Goal: Use online tool/utility: Utilize a website feature to perform a specific function

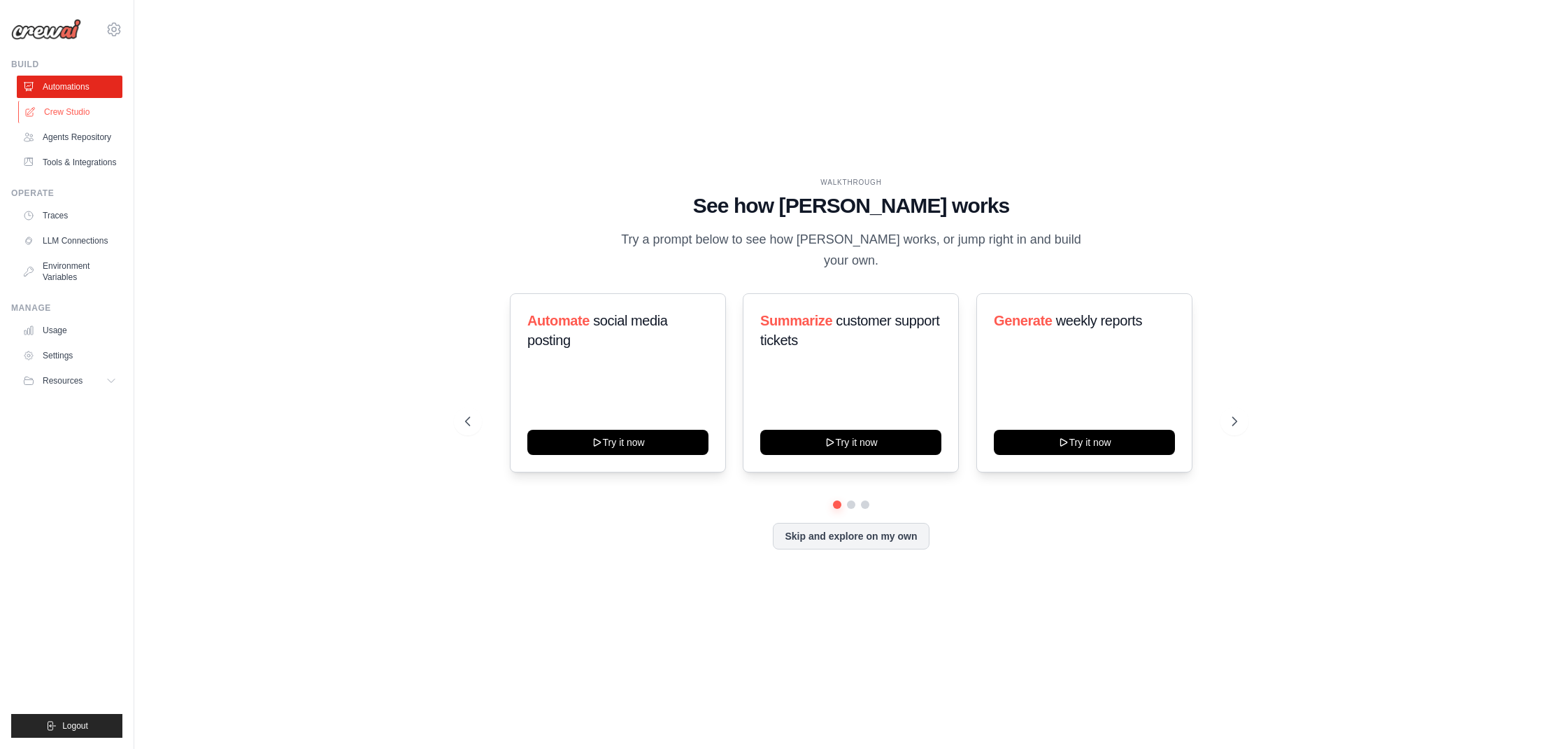
click at [76, 112] on link "Crew Studio" at bounding box center [71, 112] width 106 height 22
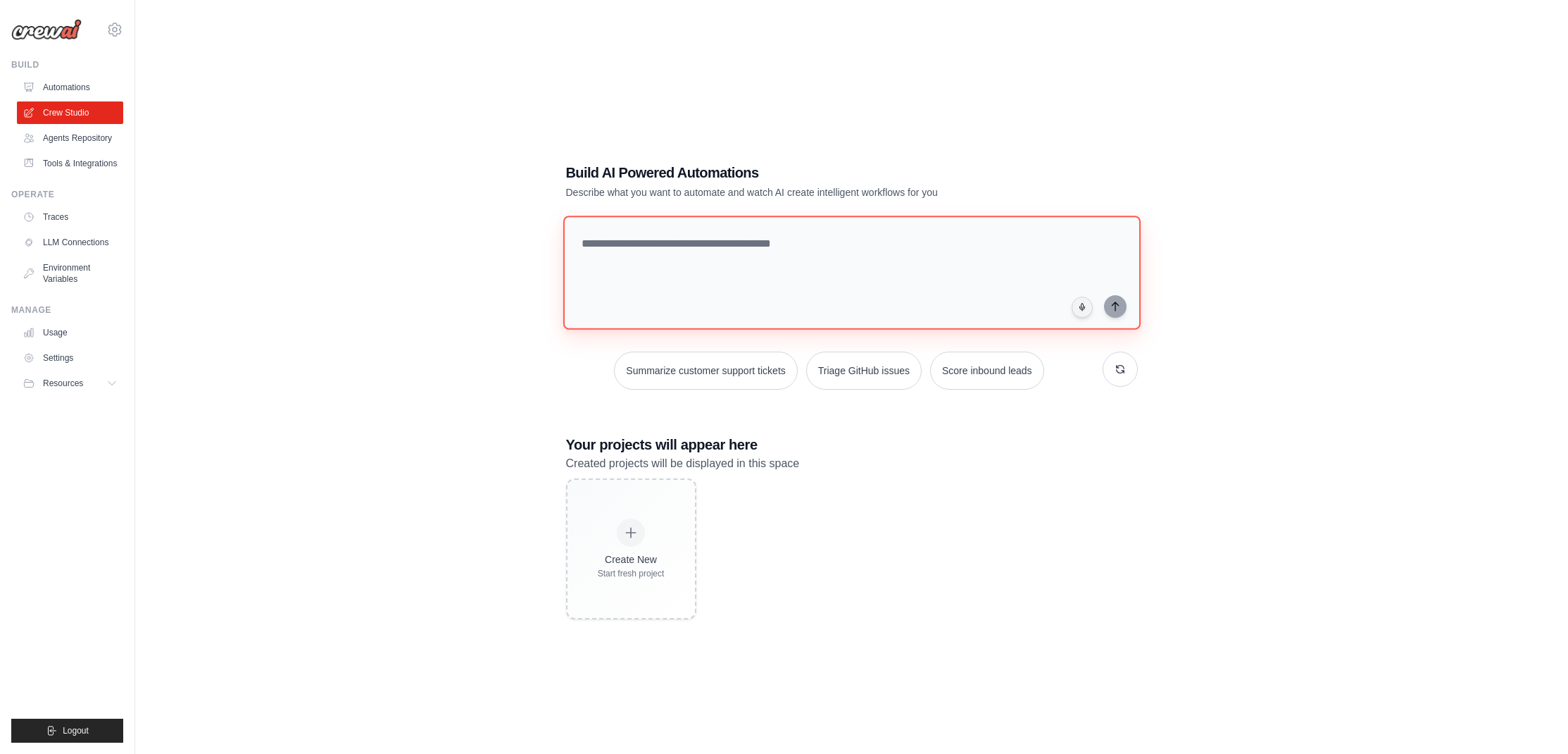
click at [664, 256] on textarea at bounding box center [851, 273] width 577 height 114
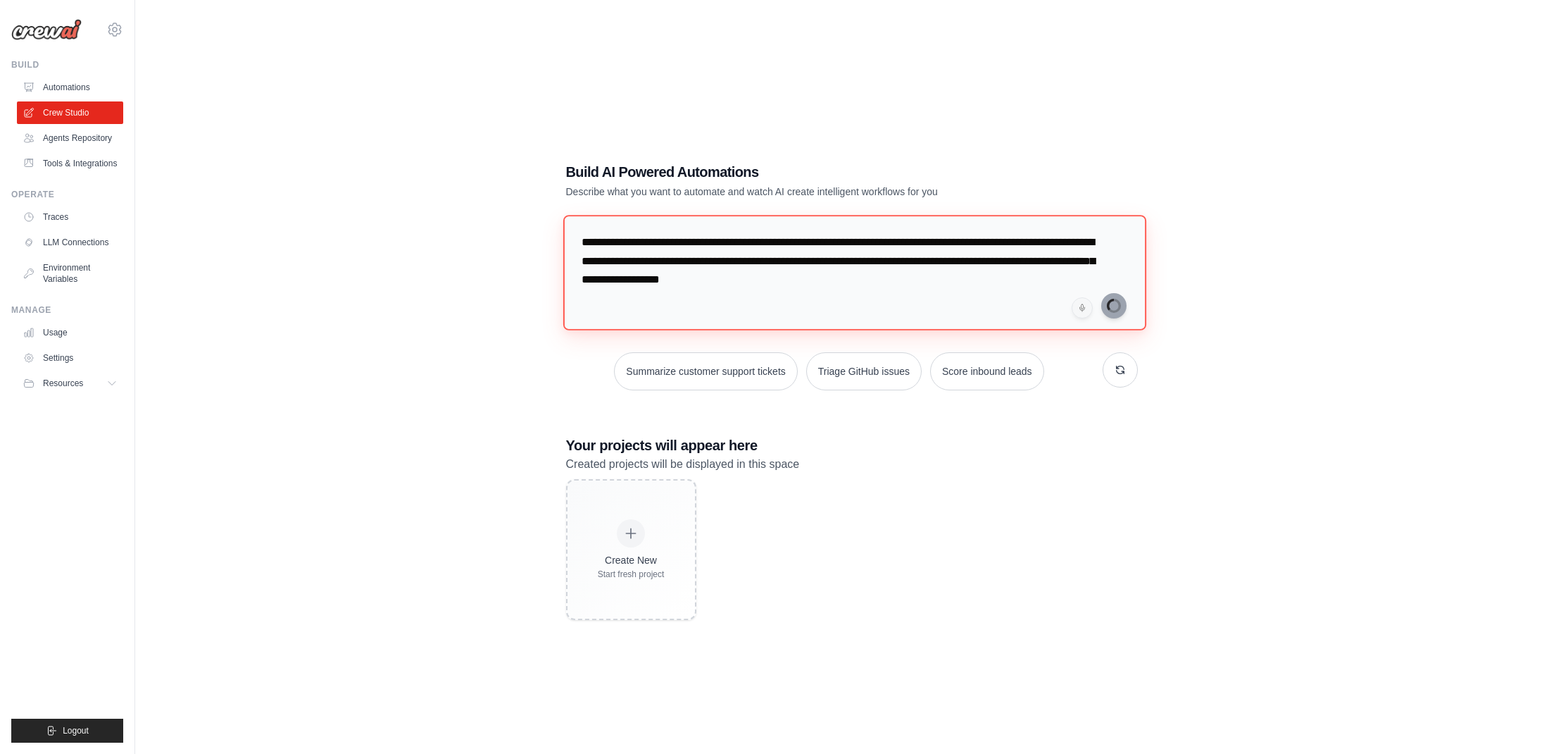
type textarea "**********"
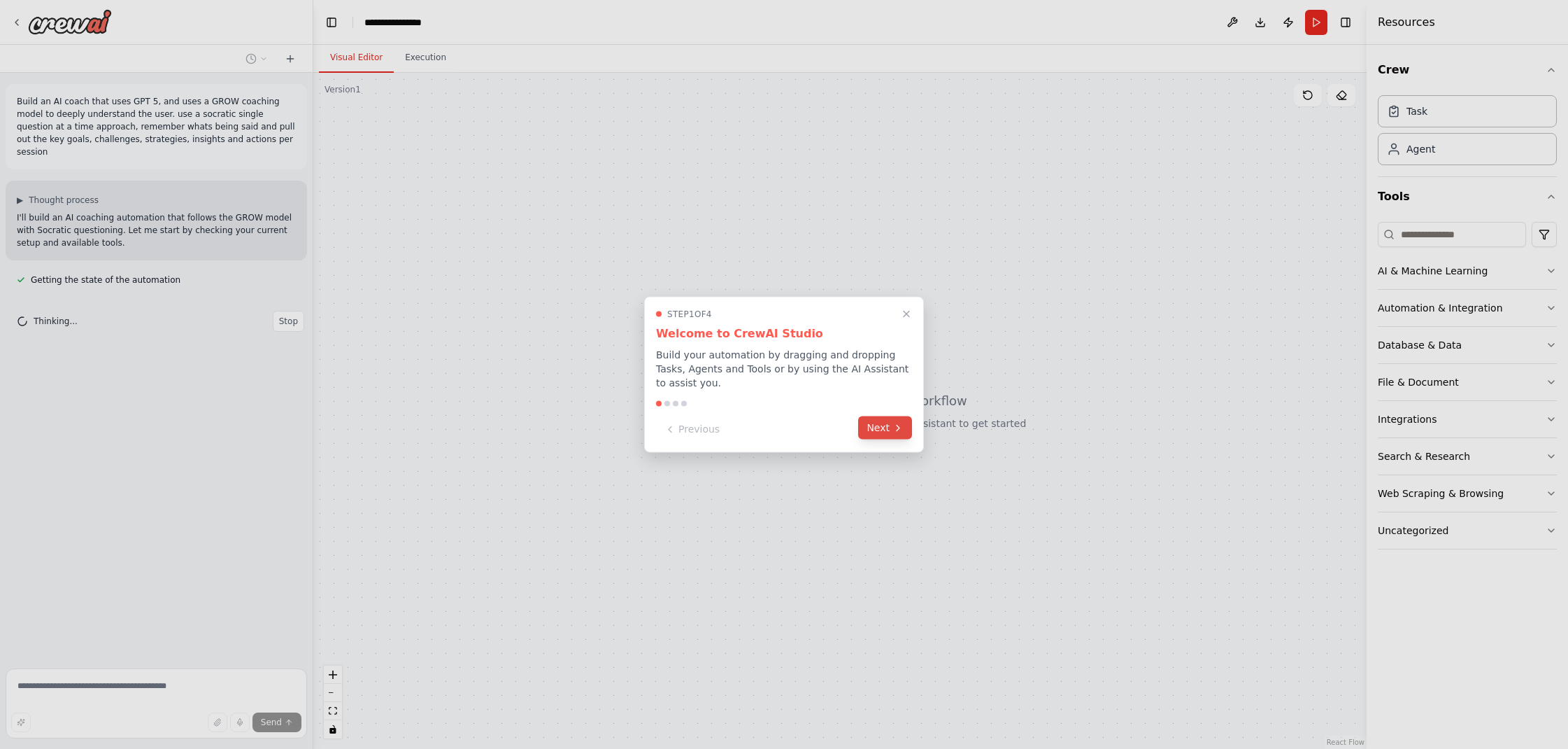
click at [894, 429] on icon at bounding box center [898, 427] width 11 height 11
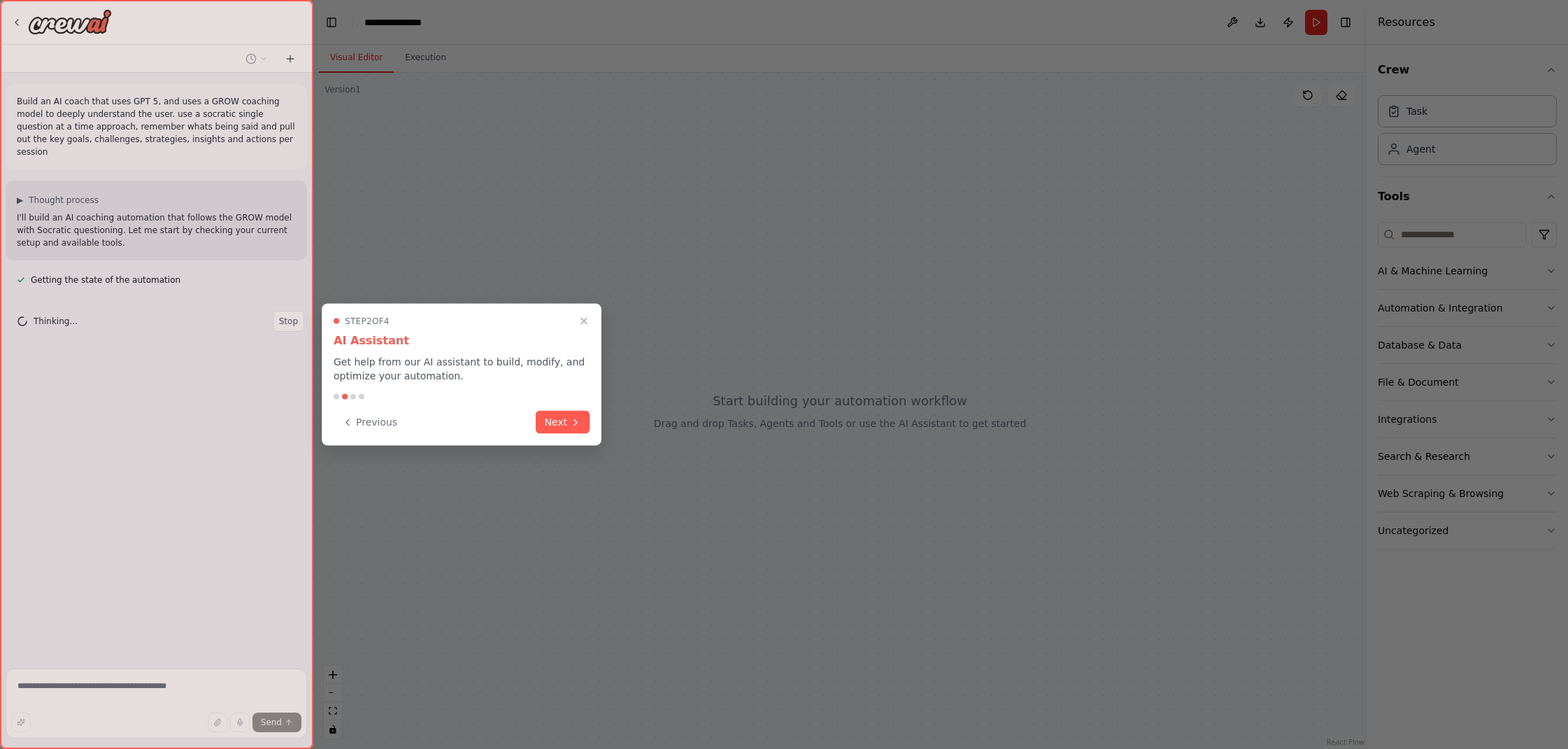
click at [561, 419] on button "Next" at bounding box center [563, 422] width 54 height 23
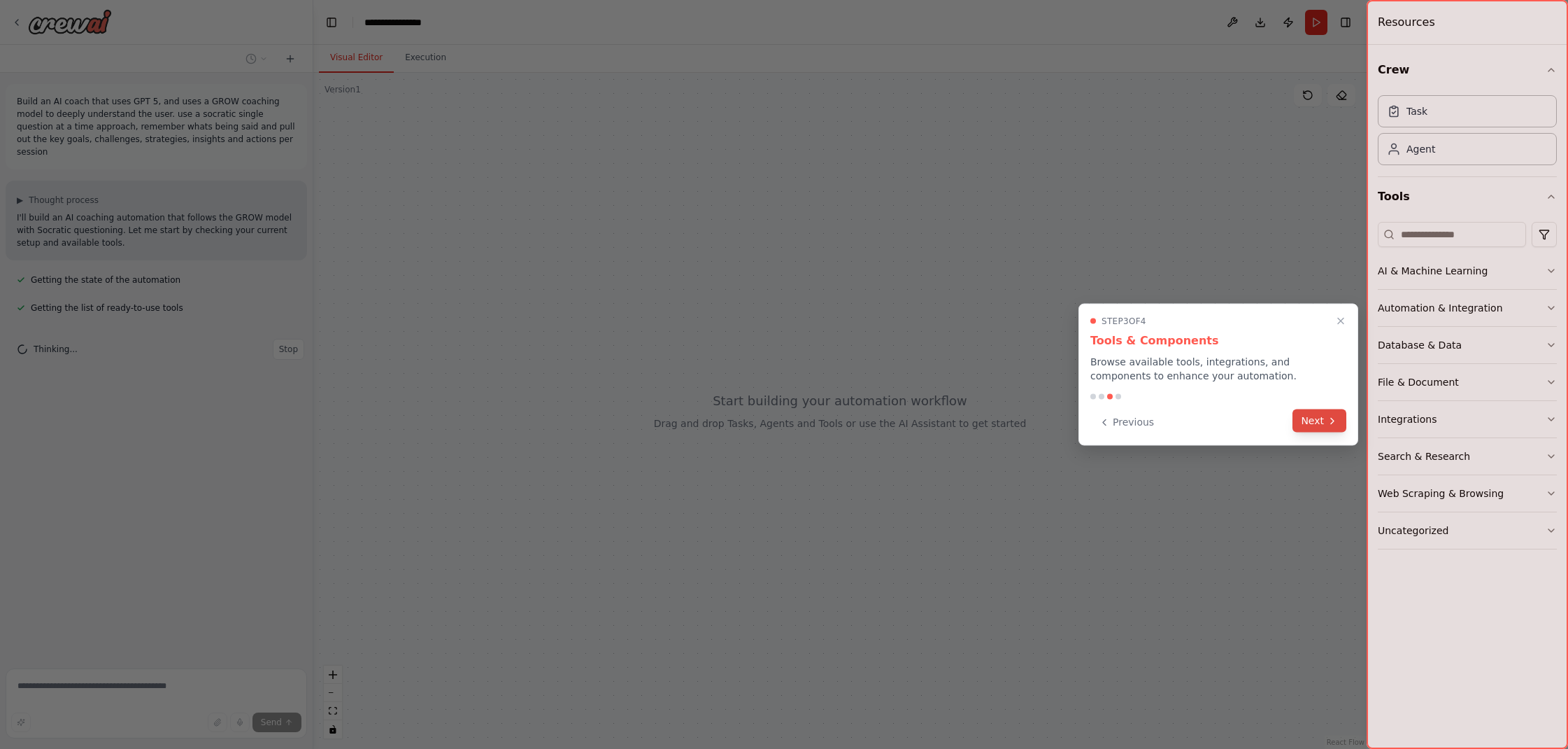
click at [1329, 425] on icon at bounding box center [1332, 420] width 11 height 11
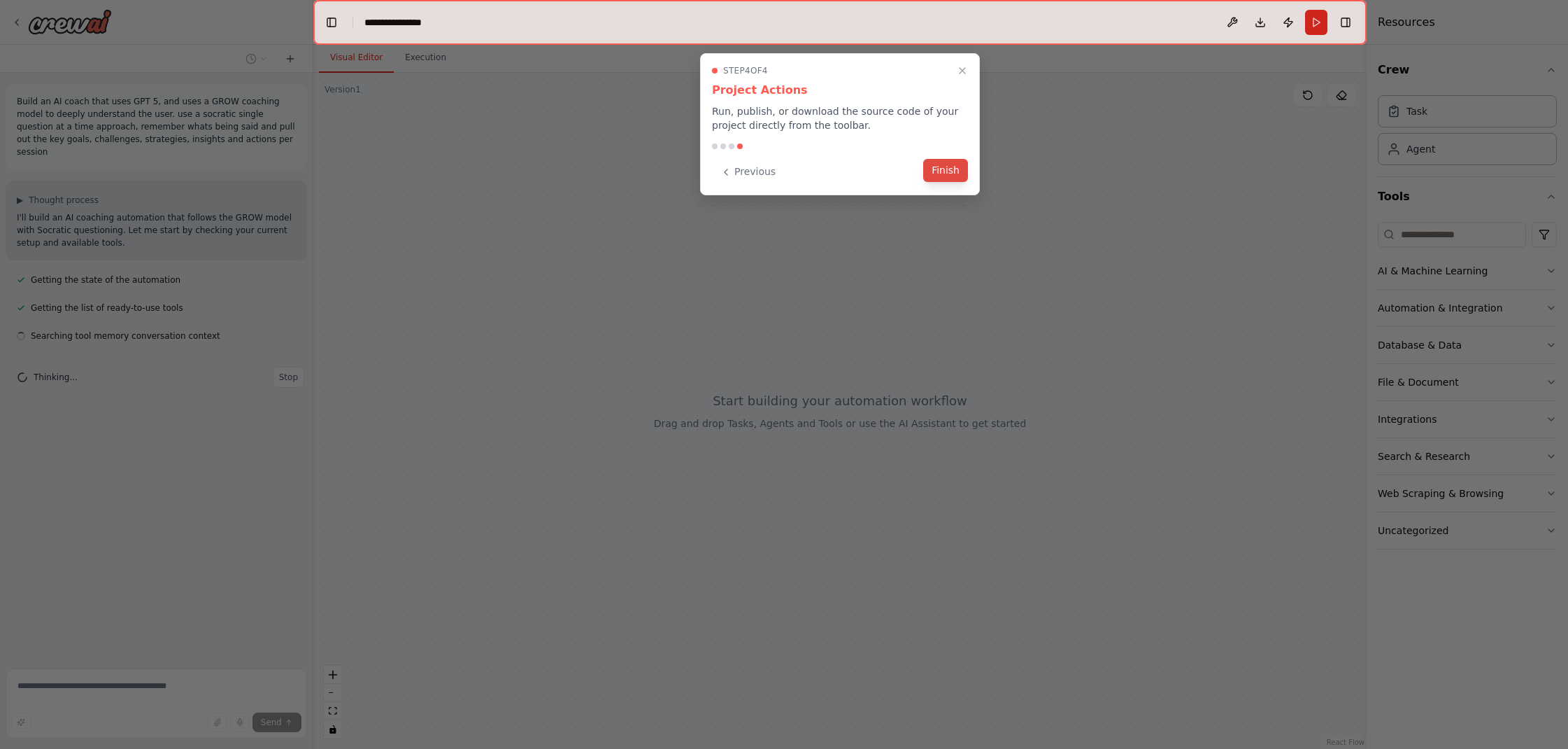
click at [944, 170] on button "Finish" at bounding box center [945, 171] width 45 height 23
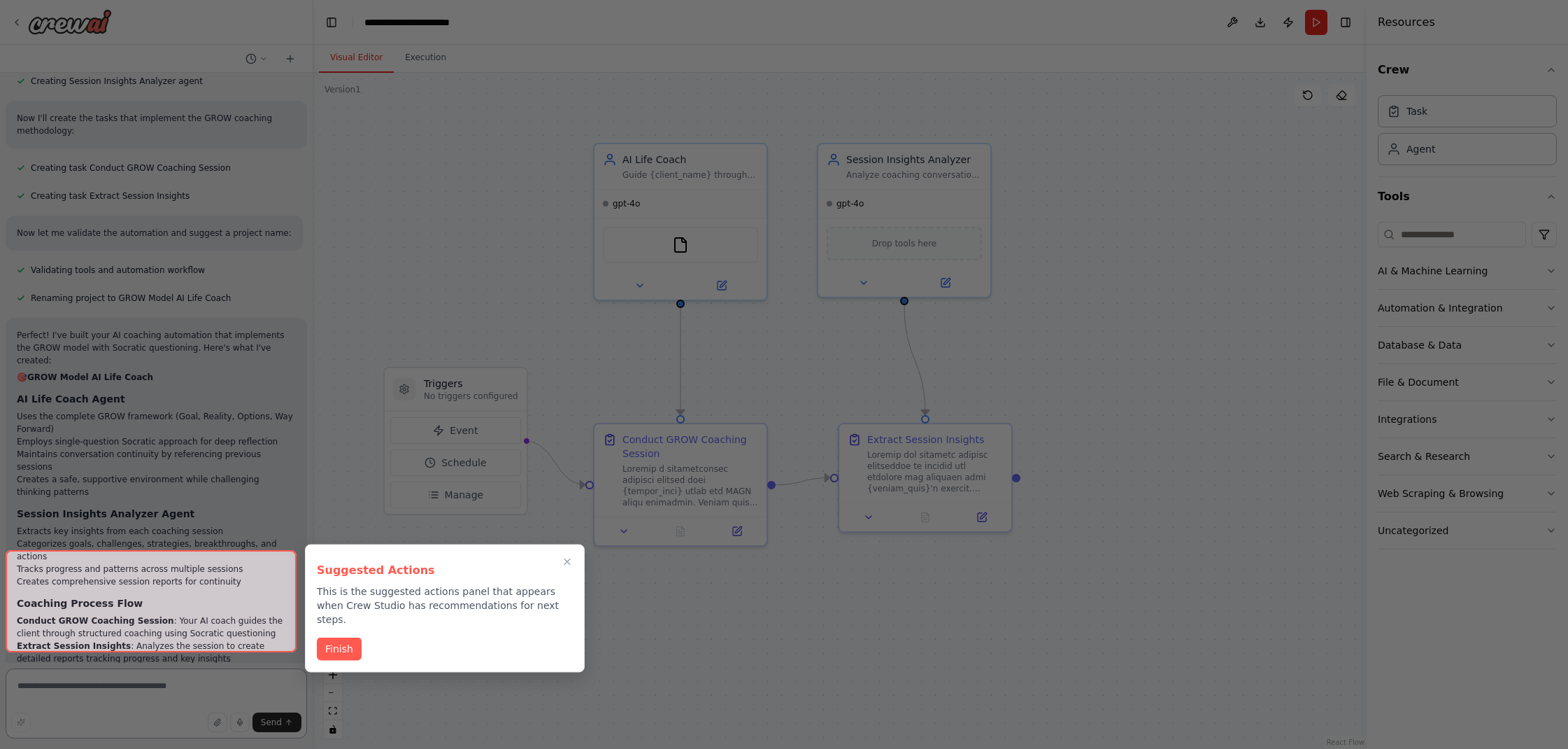
scroll to position [747, 0]
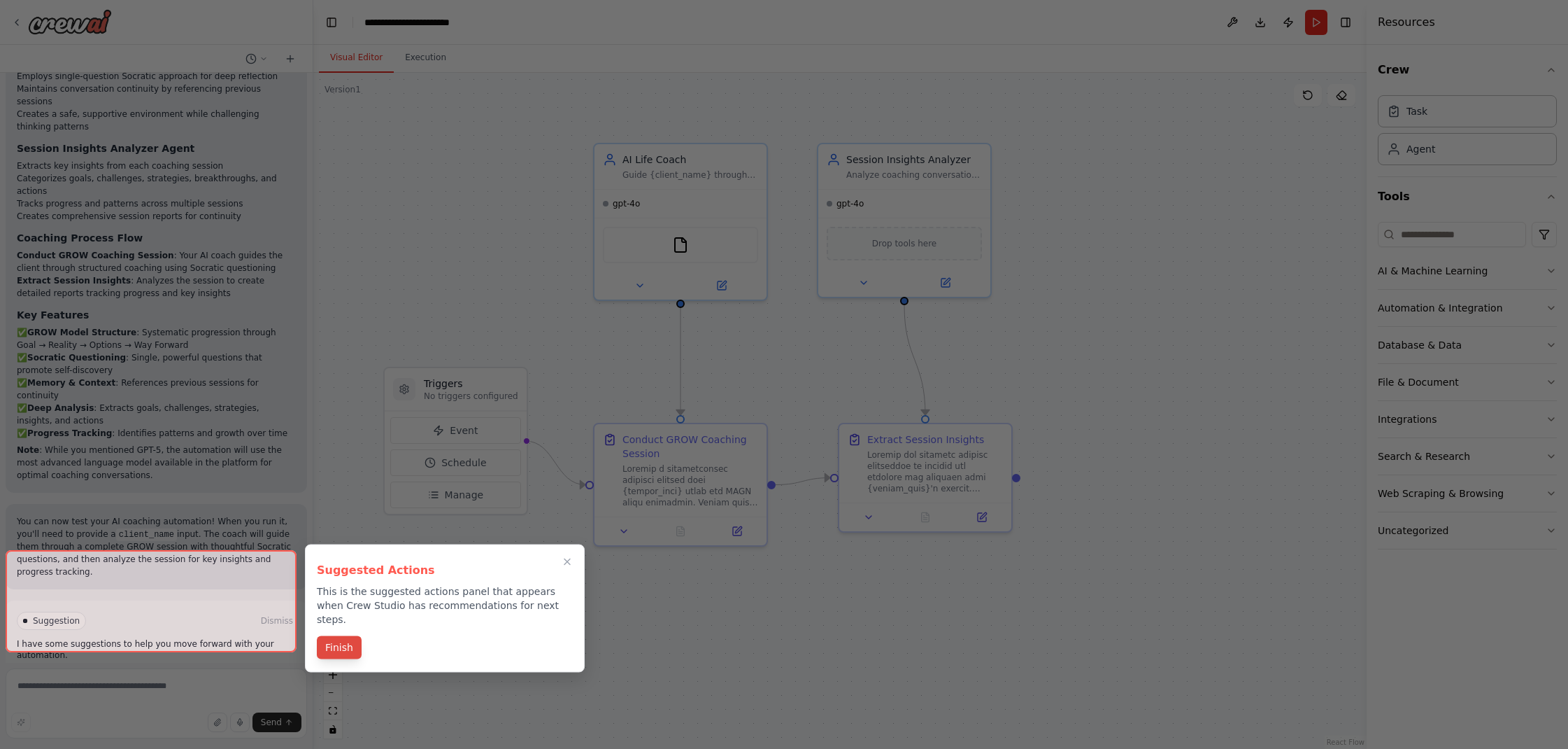
click at [334, 638] on button "Finish" at bounding box center [339, 647] width 45 height 23
